Goal: Check status: Check status

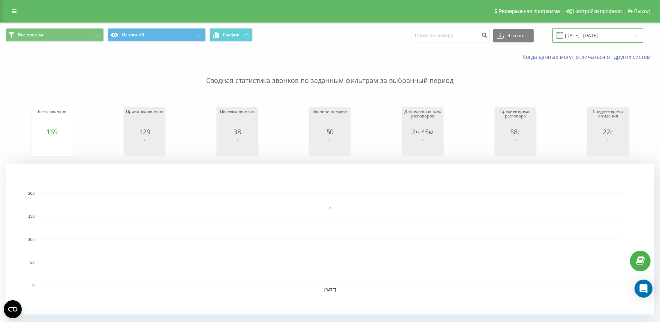
click at [595, 31] on input "[DATE] - [DATE]" at bounding box center [598, 35] width 91 height 15
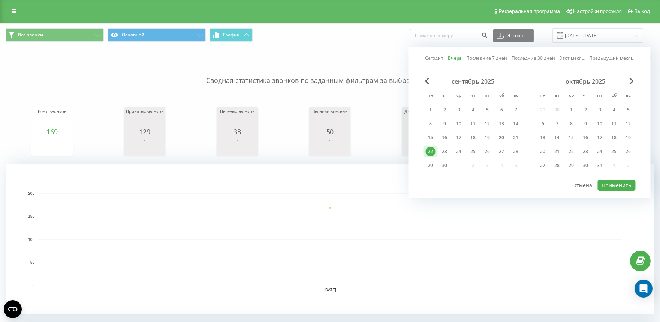
click at [430, 59] on link "Сегодня" at bounding box center [434, 57] width 18 height 7
click at [624, 187] on button "Применить" at bounding box center [617, 185] width 38 height 11
type input "[DATE] - [DATE]"
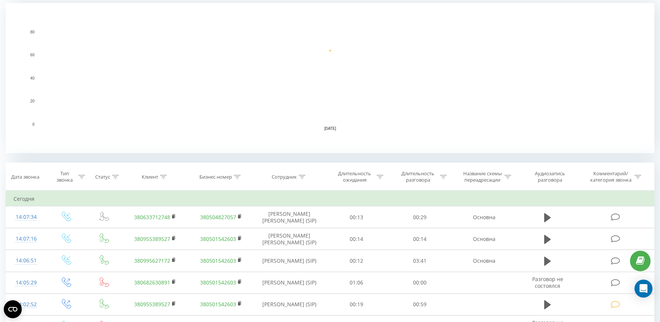
scroll to position [166, 0]
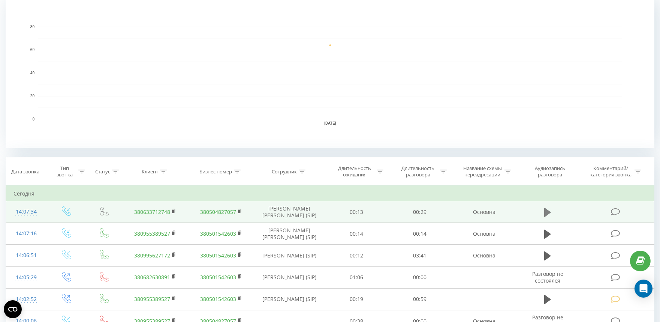
click at [545, 210] on icon at bounding box center [547, 211] width 7 height 9
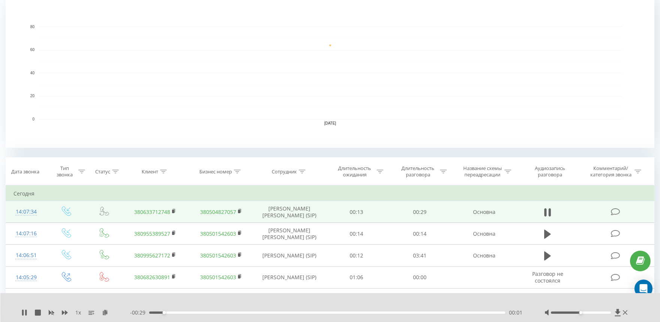
click at [246, 313] on div "00:01" at bounding box center [327, 312] width 356 height 2
click at [549, 210] on icon at bounding box center [550, 212] width 2 height 8
click at [174, 211] on rect at bounding box center [173, 211] width 2 height 3
